Goal: Navigation & Orientation: Find specific page/section

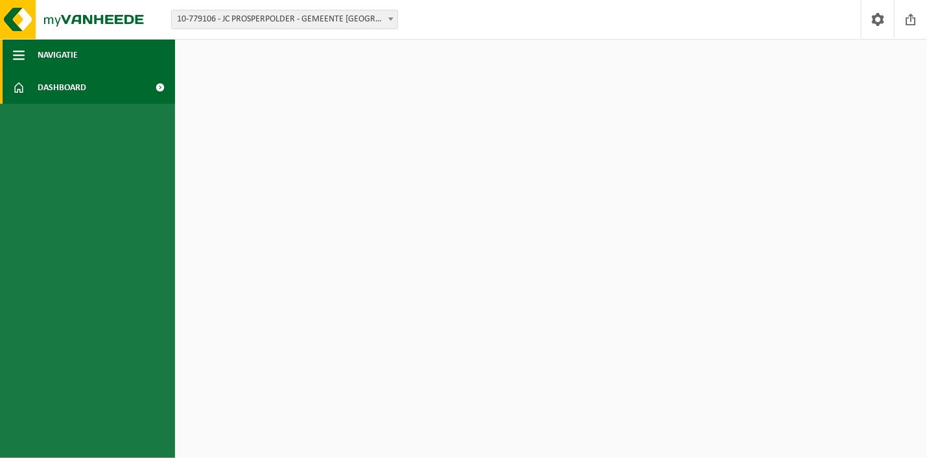
click at [23, 53] on span "button" at bounding box center [19, 55] width 12 height 32
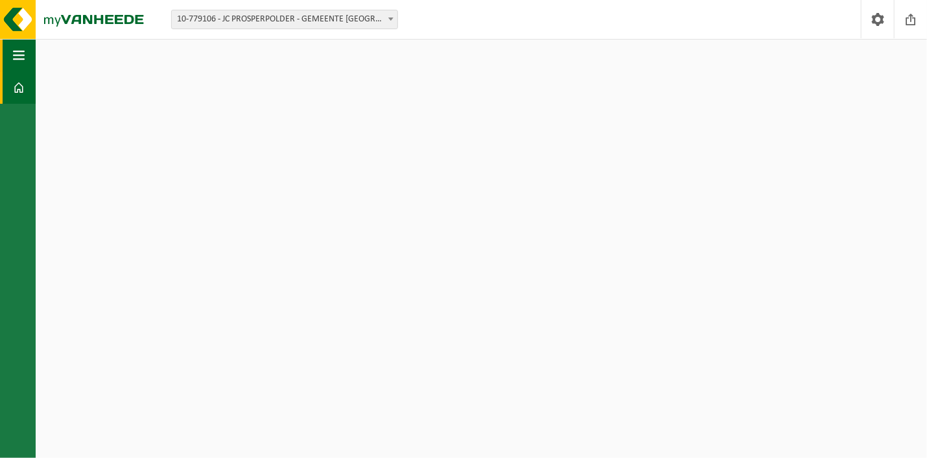
click at [21, 55] on span "button" at bounding box center [19, 55] width 12 height 32
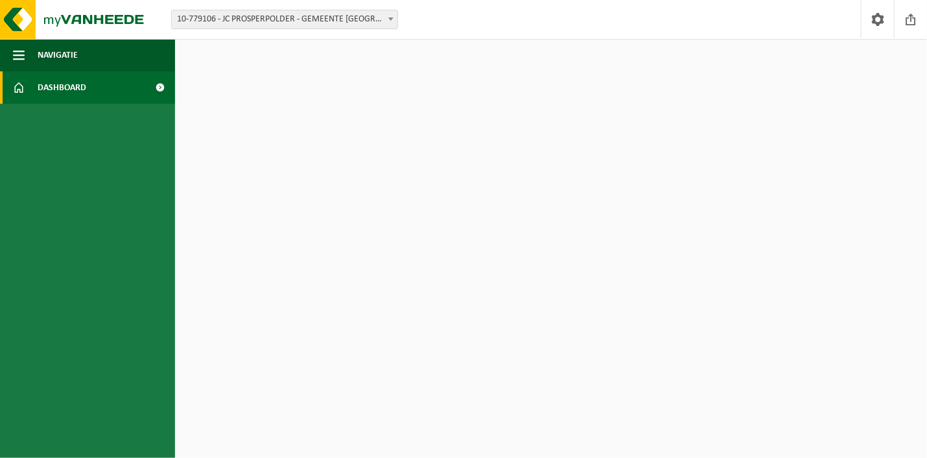
click at [162, 88] on span at bounding box center [160, 87] width 29 height 32
click at [160, 87] on span at bounding box center [160, 87] width 29 height 32
click at [389, 19] on b at bounding box center [390, 19] width 5 height 3
click at [18, 84] on span at bounding box center [19, 87] width 12 height 32
click at [19, 88] on span at bounding box center [19, 87] width 12 height 32
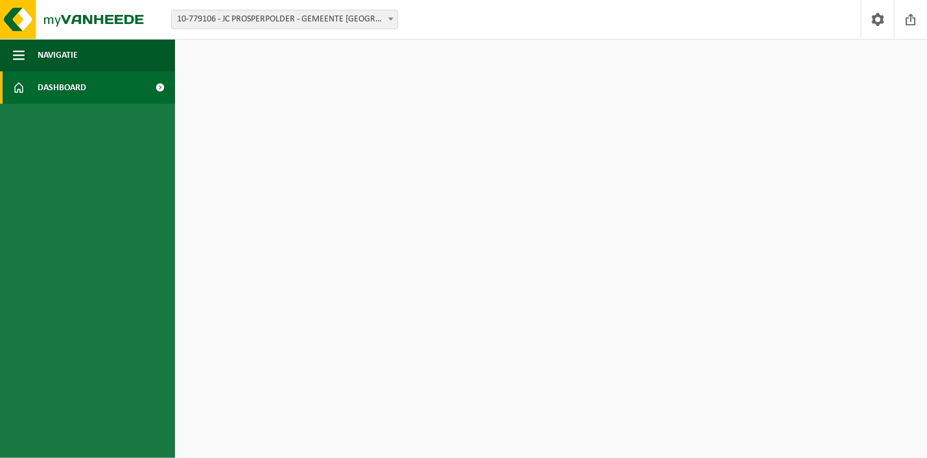
click at [19, 88] on span at bounding box center [19, 87] width 12 height 32
click at [158, 87] on span at bounding box center [160, 87] width 29 height 32
